Goal: Participate in discussion: Engage in conversation with other users on a specific topic

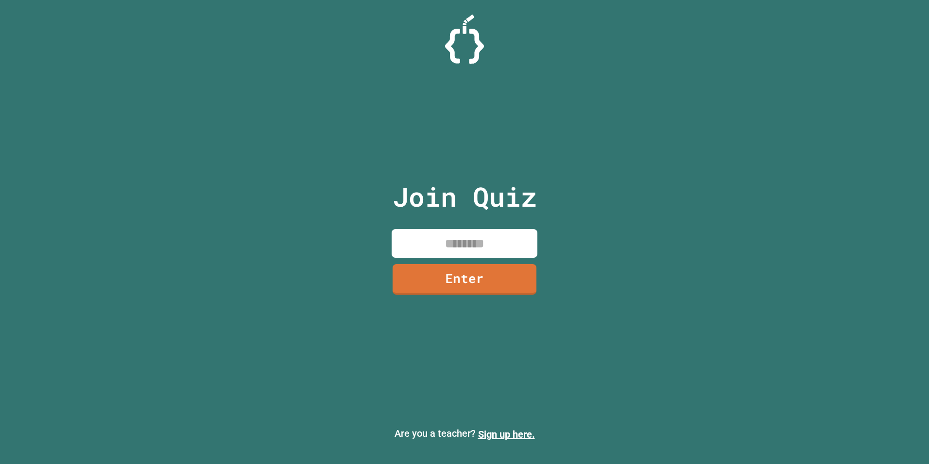
click at [425, 244] on input at bounding box center [465, 243] width 146 height 29
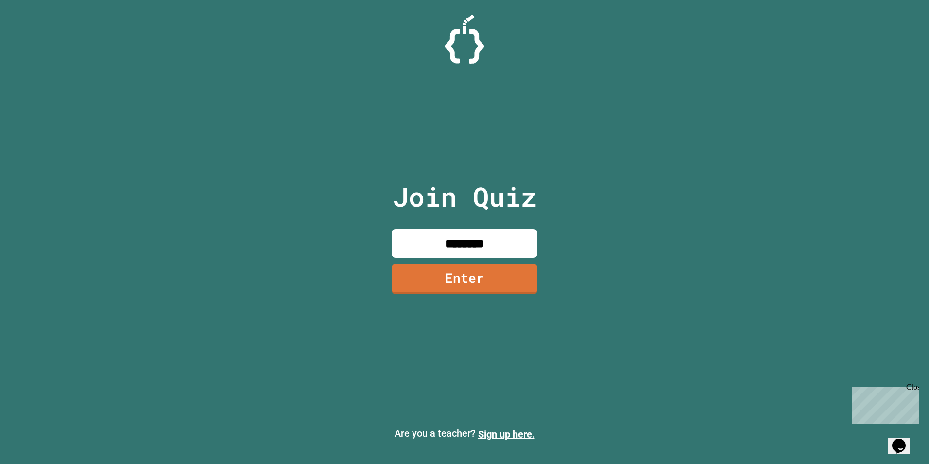
type input "********"
click at [521, 286] on link "Enter" at bounding box center [464, 278] width 133 height 32
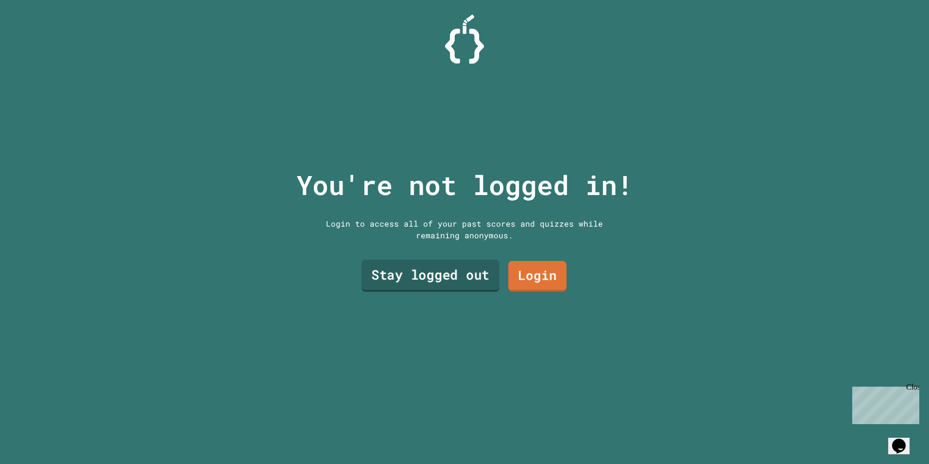
click at [454, 263] on link "Stay logged out" at bounding box center [431, 276] width 138 height 32
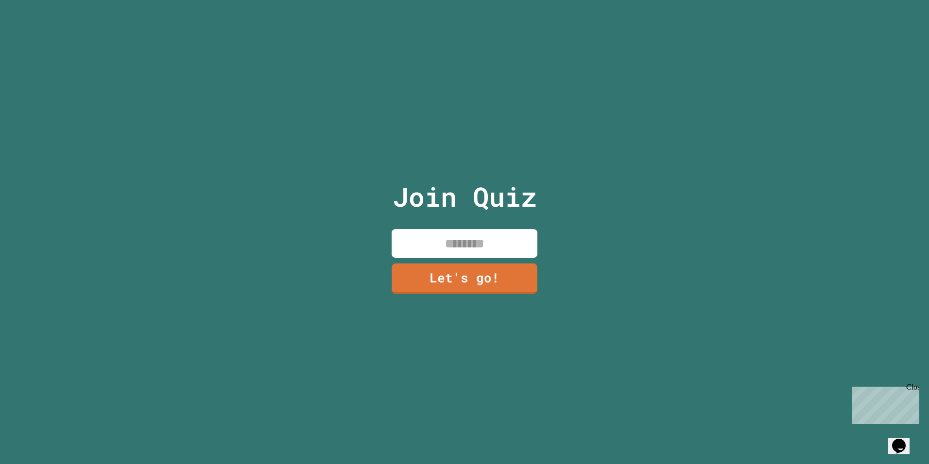
click at [517, 244] on input at bounding box center [465, 243] width 146 height 29
type input "*******"
click at [526, 271] on link "Let's go!" at bounding box center [465, 278] width 144 height 32
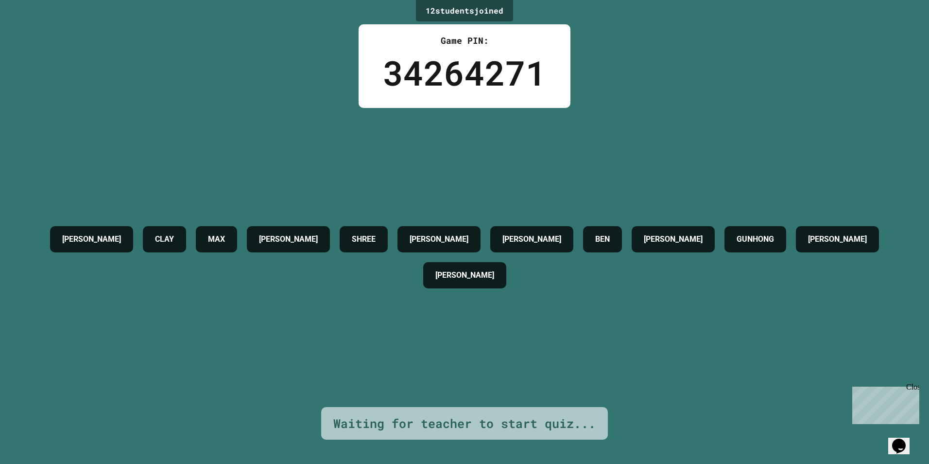
click at [907, 438] on div "Opens Chat This icon Opens the chat window." at bounding box center [899, 446] width 16 height 16
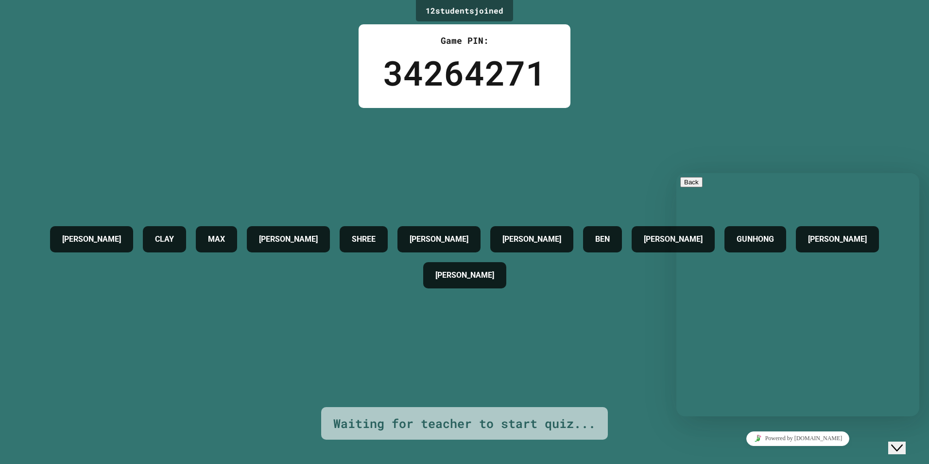
click at [756, 451] on textarea at bounding box center [717, 455] width 75 height 8
click at [462, 358] on div "[PERSON_NAME] [PERSON_NAME] [PERSON_NAME][DATE] [PERSON_NAME] [PERSON_NAME] [PE…" at bounding box center [464, 257] width 881 height 299
click at [705, 182] on div "Back" at bounding box center [797, 182] width 235 height 10
drag, startPoint x: 690, startPoint y: 193, endPoint x: 688, endPoint y: 186, distance: 7.9
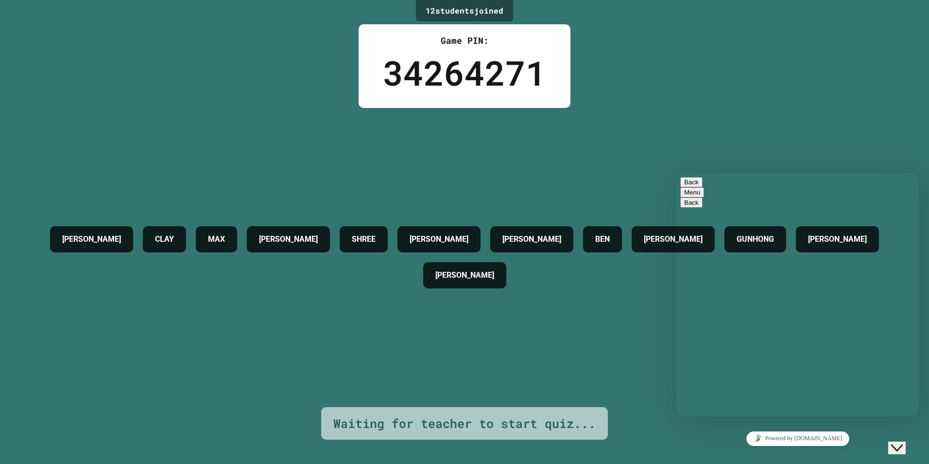
click at [688, 186] on button "Back" at bounding box center [691, 182] width 22 height 10
click at [668, 221] on div "[PERSON_NAME] [PERSON_NAME] [PERSON_NAME][DATE] [PERSON_NAME] [PERSON_NAME] [PE…" at bounding box center [464, 257] width 881 height 72
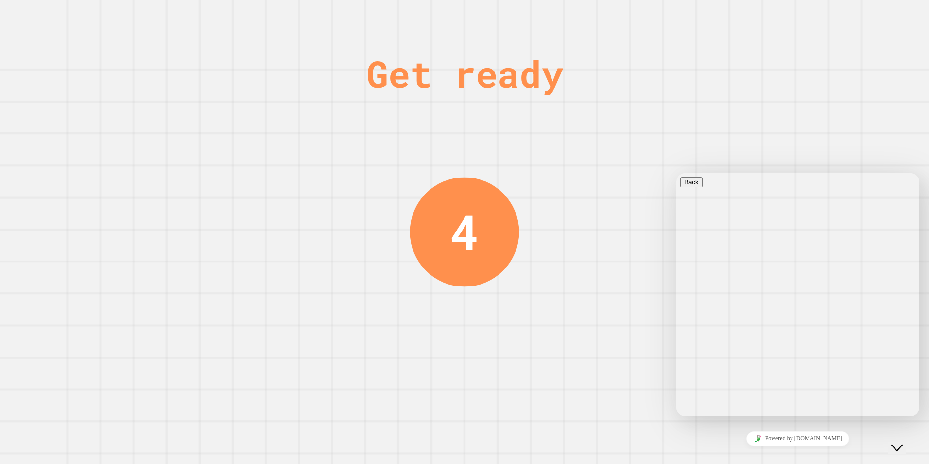
click at [903, 442] on icon "Close Chat This icon closes the chat window." at bounding box center [897, 448] width 12 height 12
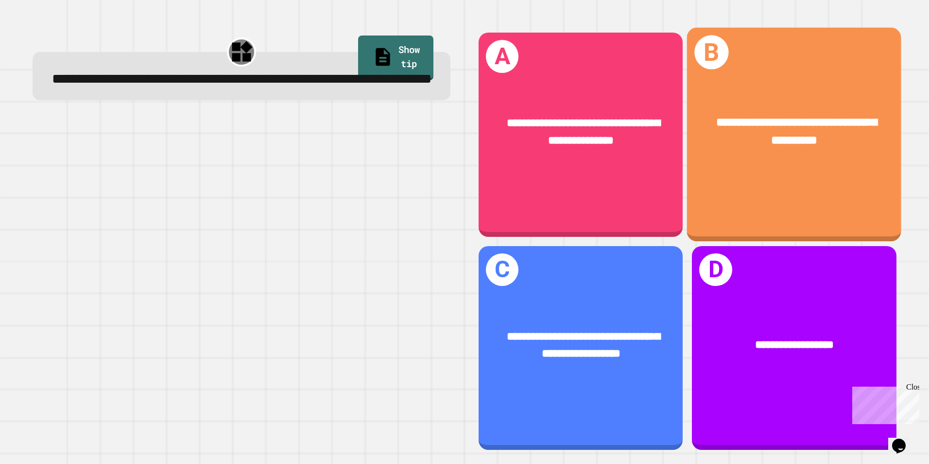
click at [701, 203] on div "**********" at bounding box center [794, 135] width 214 height 214
